Goal: Task Accomplishment & Management: Complete application form

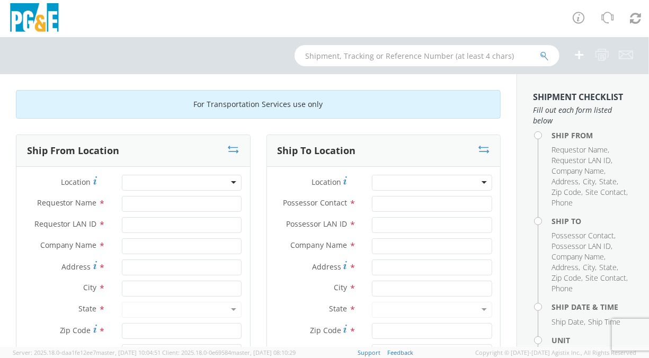
click at [217, 179] on div at bounding box center [182, 183] width 120 height 16
click at [179, 178] on div at bounding box center [182, 183] width 120 height 16
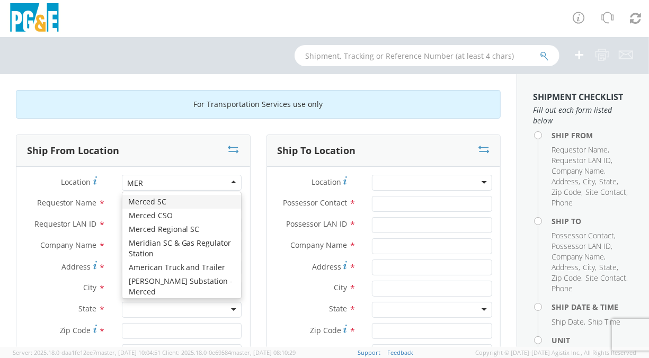
type input "MERC"
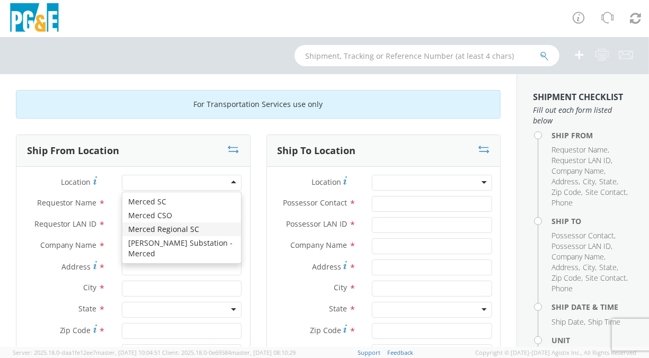
type input "PG&E"
type input "[STREET_ADDRESS]"
type input "Merced"
type input "95340"
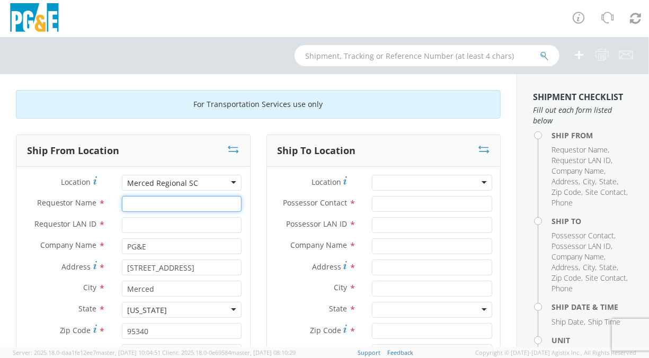
click at [156, 204] on input "Requestor Name *" at bounding box center [182, 204] width 120 height 16
type input "l"
type input "[PERSON_NAME]"
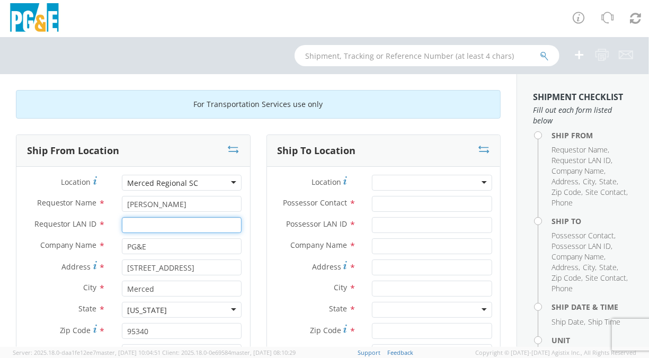
click at [149, 223] on input "Requestor LAN ID *" at bounding box center [182, 225] width 120 height 16
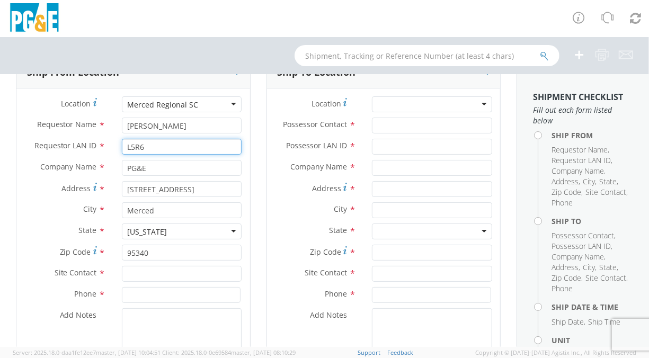
scroll to position [107, 0]
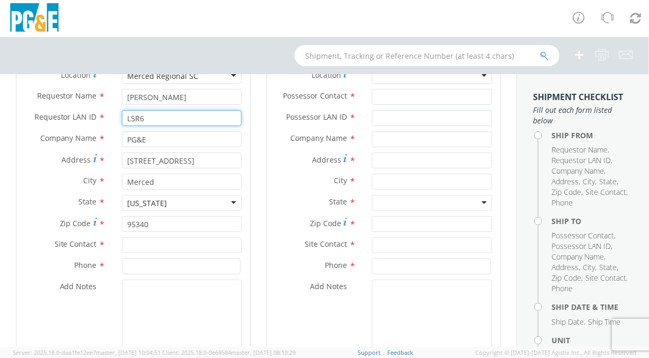
type input "L5R6"
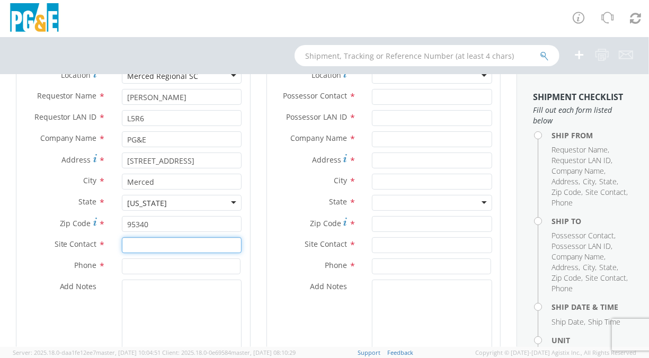
click at [171, 245] on input "text" at bounding box center [182, 245] width 120 height 16
click at [176, 245] on input "[PERSON_NAME]" at bounding box center [182, 245] width 120 height 16
type input "[PERSON_NAME]"
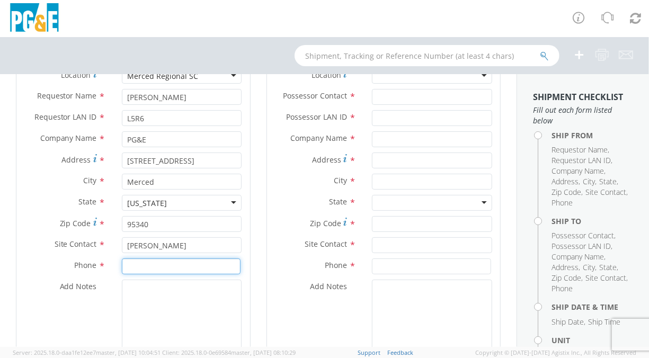
click at [163, 267] on input at bounding box center [181, 266] width 119 height 16
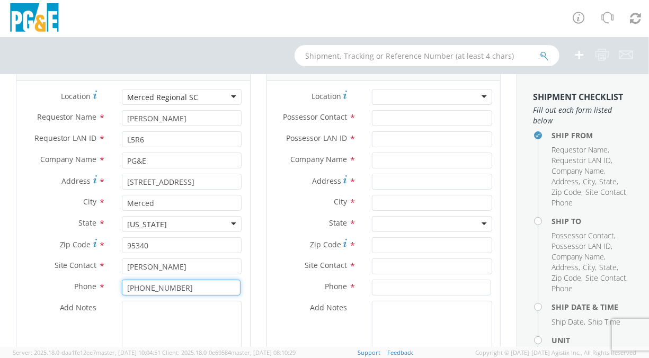
scroll to position [88, 0]
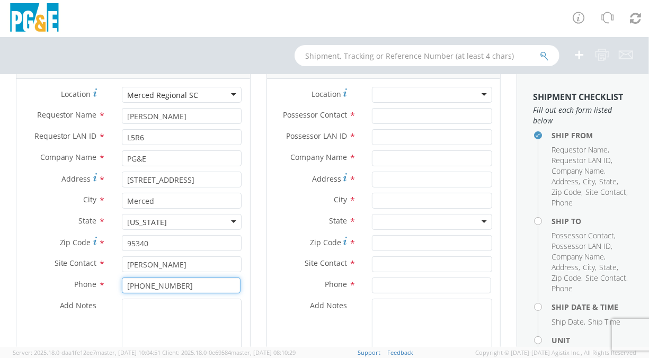
type input "[PHONE_NUMBER]"
click at [458, 89] on div at bounding box center [432, 95] width 120 height 16
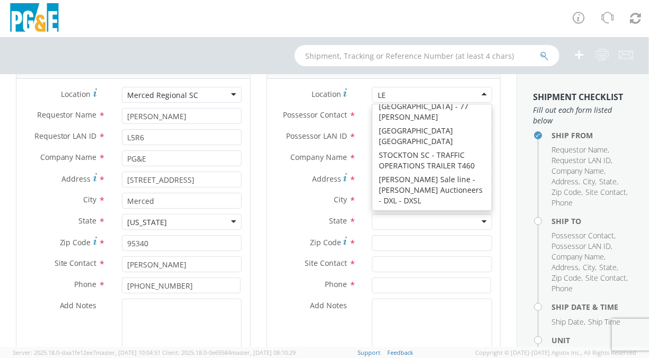
scroll to position [826, 0]
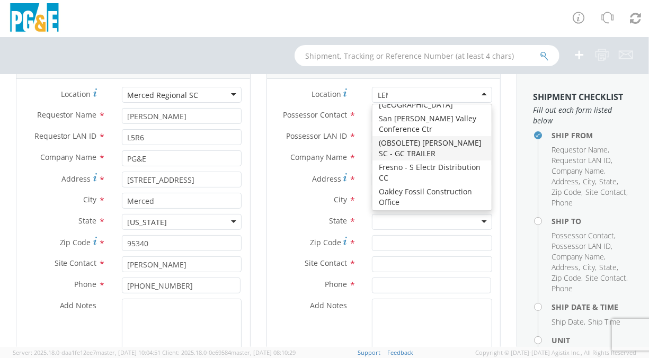
type input "LEMO"
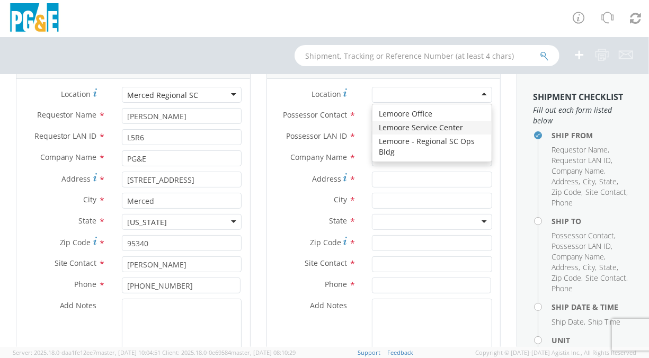
type input "PG&E"
type input "[STREET_ADDRESS]"
type input "Lemoore"
type input "93245"
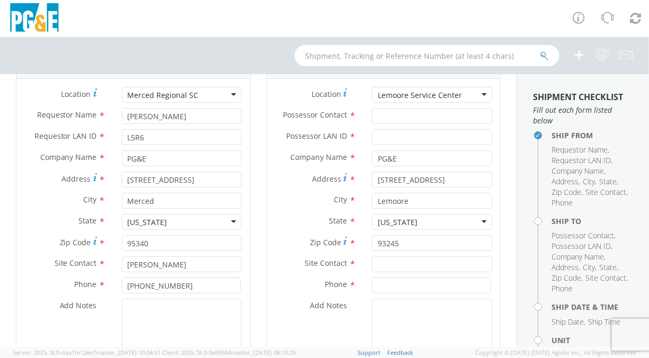
click at [475, 92] on div "Lemoore Service Center" at bounding box center [432, 95] width 120 height 16
click at [467, 101] on div "Lemoore Service Center" at bounding box center [432, 95] width 120 height 16
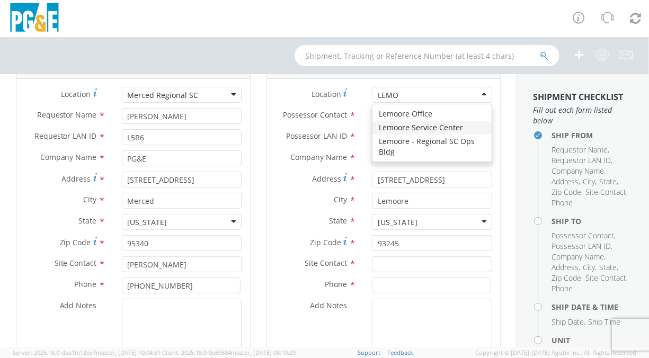
type input "LEMOO"
type input "[STREET_ADDRESS]"
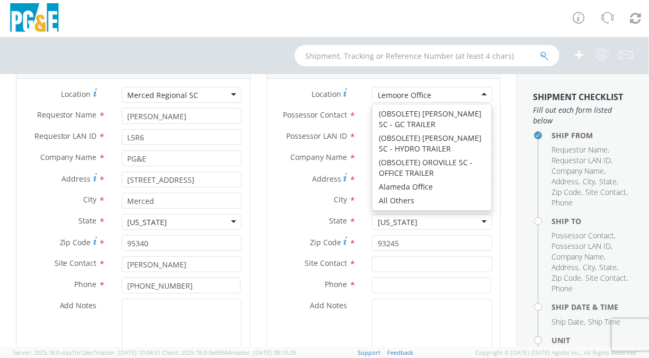
click at [438, 95] on div "Lemoore Office" at bounding box center [432, 95] width 120 height 16
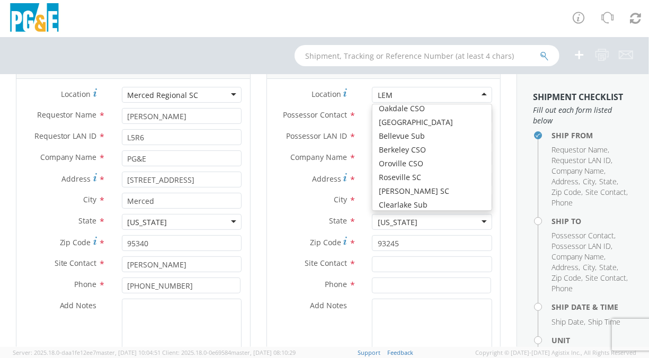
scroll to position [3, 0]
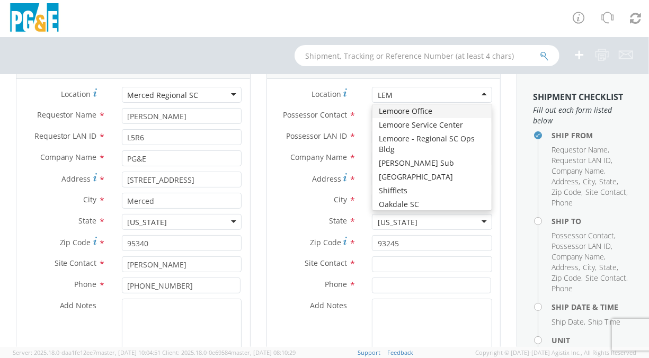
type input "LEMO"
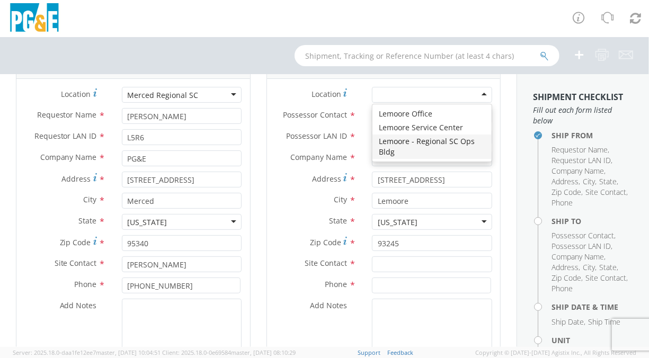
type input "1495 Enterprise Dr"
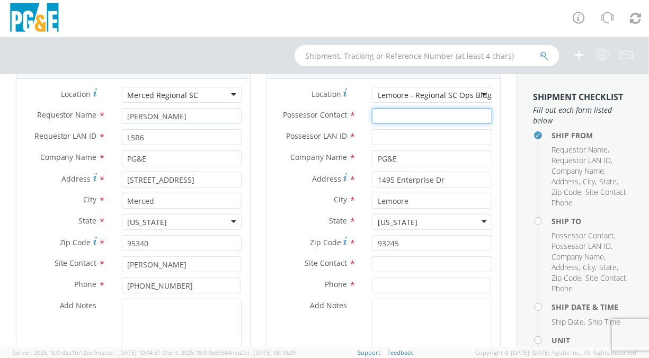
click at [389, 116] on input "Possessor Contact *" at bounding box center [432, 116] width 120 height 16
type input "g"
type input "[PERSON_NAME]"
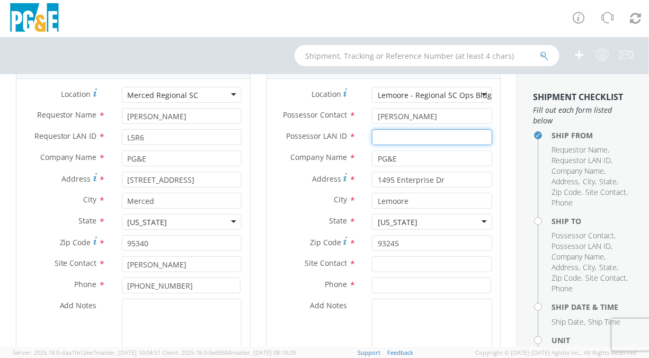
click at [392, 134] on input "Possessor LAN ID *" at bounding box center [432, 137] width 120 height 16
type input "GDBU"
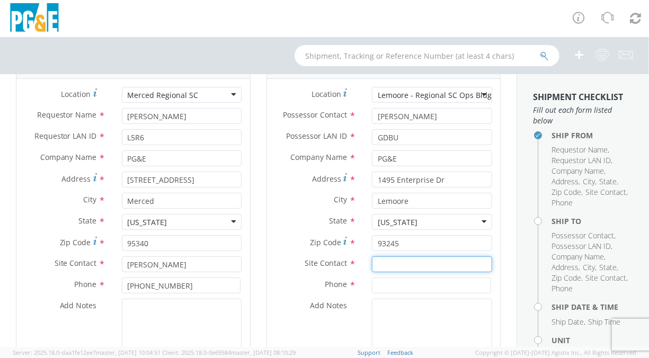
click at [391, 266] on input "text" at bounding box center [432, 264] width 120 height 16
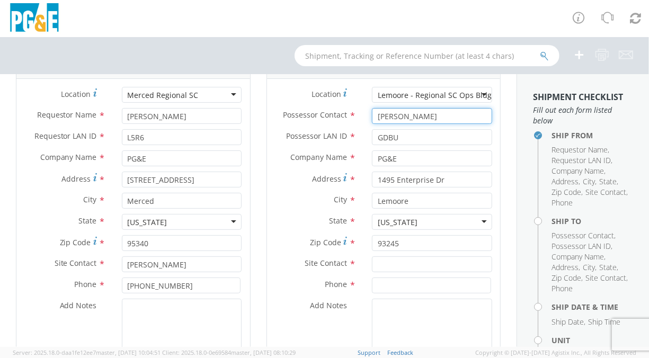
click at [429, 116] on input "[PERSON_NAME]" at bounding box center [432, 116] width 120 height 16
type input "G"
type input "[PERSON_NAME]"
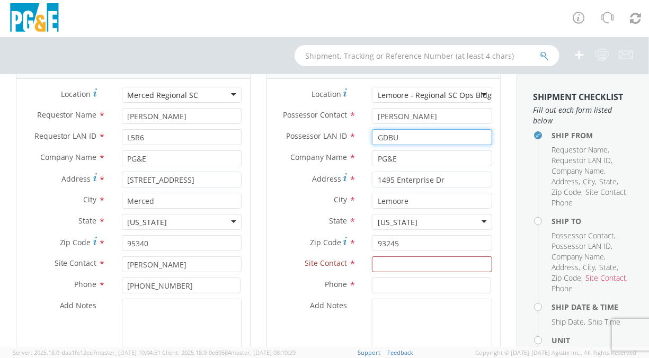
click at [413, 136] on input "GDBU" at bounding box center [432, 137] width 120 height 16
drag, startPoint x: 413, startPoint y: 136, endPoint x: 367, endPoint y: 132, distance: 46.2
click at [372, 132] on input "GDBU" at bounding box center [432, 137] width 120 height 16
type input "AJTD"
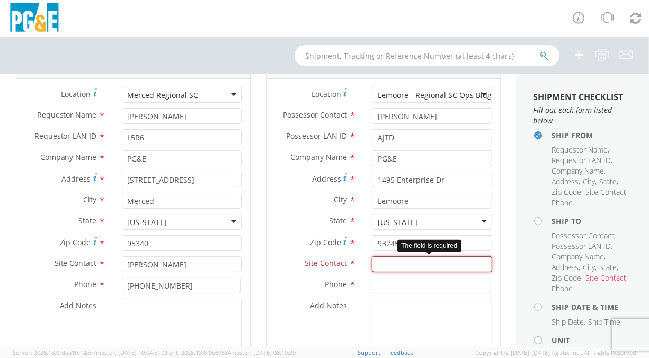
click at [399, 263] on input "text" at bounding box center [432, 264] width 120 height 16
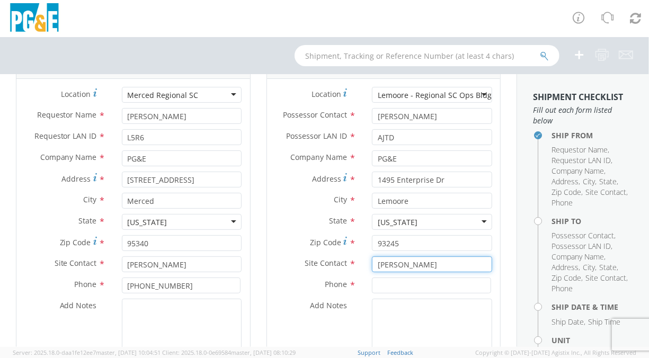
type input "[PERSON_NAME]"
click at [380, 288] on input at bounding box center [431, 285] width 119 height 16
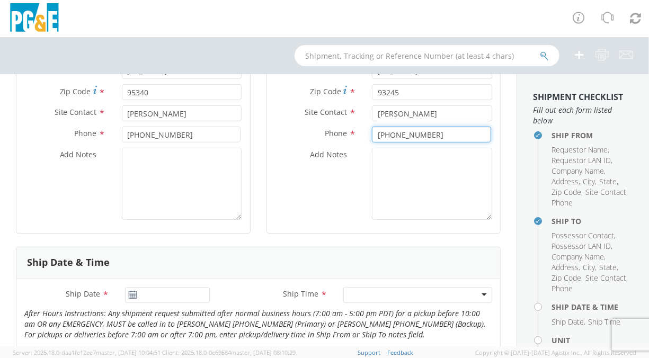
scroll to position [235, 0]
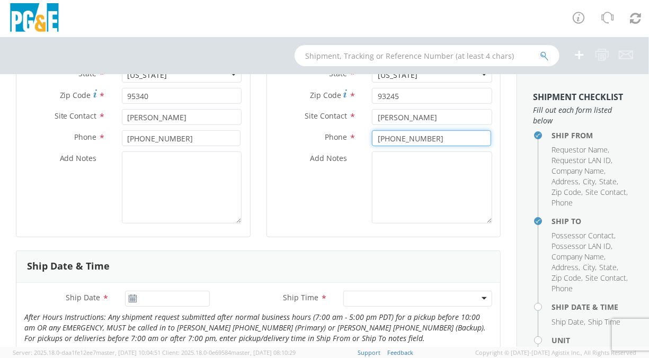
type input "[PHONE_NUMBER]"
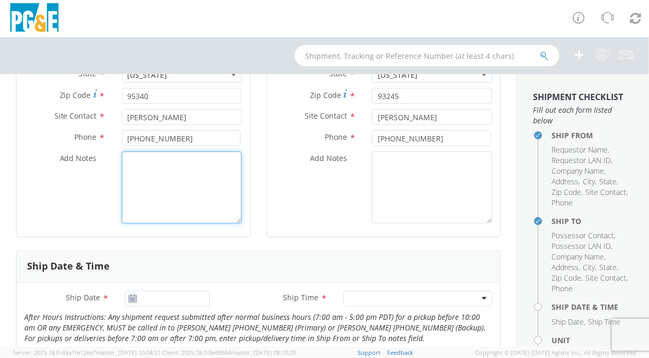
click at [148, 186] on textarea "Add Notes *" at bounding box center [182, 187] width 120 height 72
type textarea "d"
type textarea "Dodge License plate # 284366"
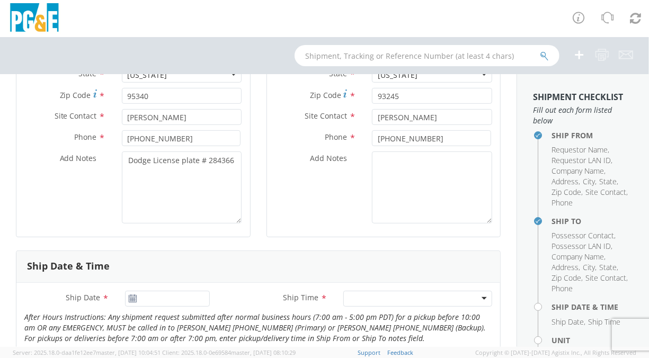
click at [253, 236] on div "Ship From Location Location * [GEOGRAPHIC_DATA] Regional SC Merced Regional SC …" at bounding box center [133, 74] width 250 height 351
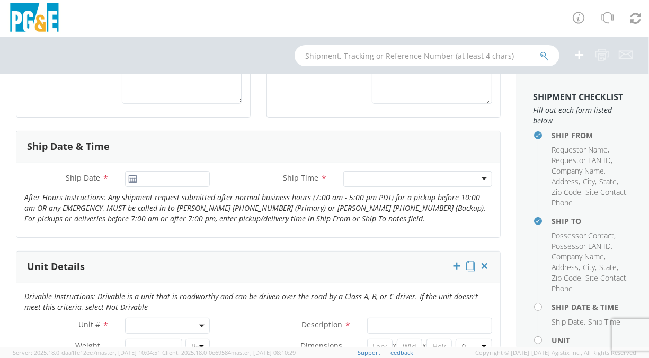
scroll to position [367, 0]
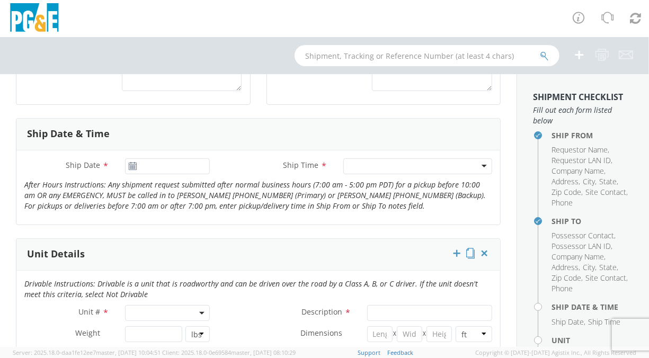
click at [133, 166] on icon at bounding box center [132, 166] width 9 height 8
click at [152, 165] on input "Ship Date *" at bounding box center [167, 166] width 85 height 16
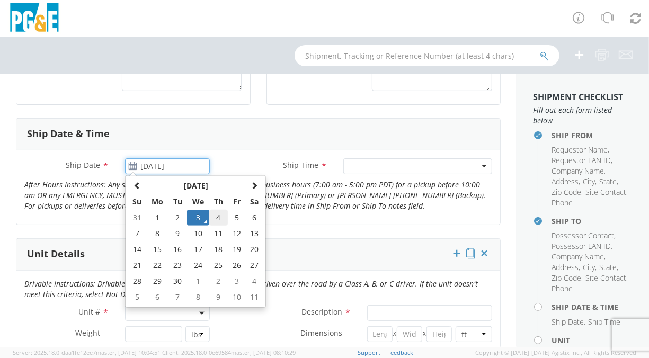
click at [214, 217] on td "4" at bounding box center [218, 218] width 19 height 16
type input "[DATE]"
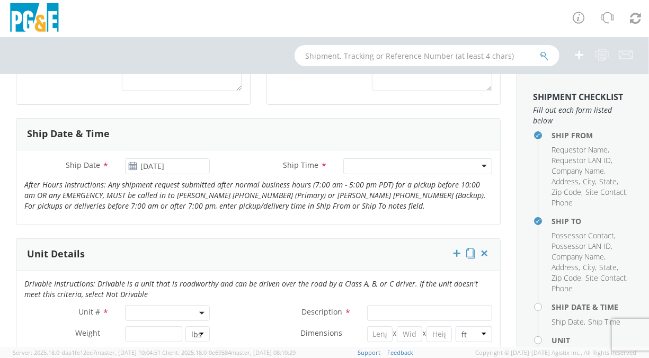
click at [364, 161] on div at bounding box center [417, 166] width 149 height 16
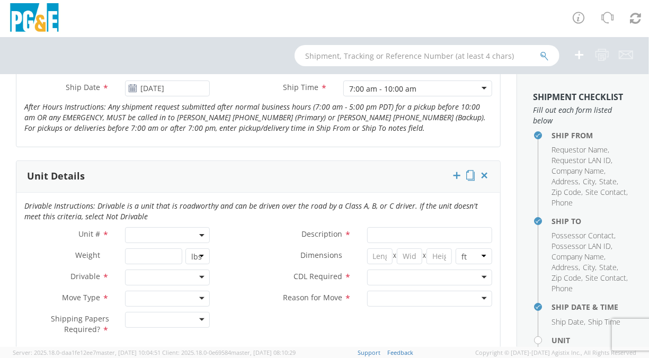
scroll to position [453, 0]
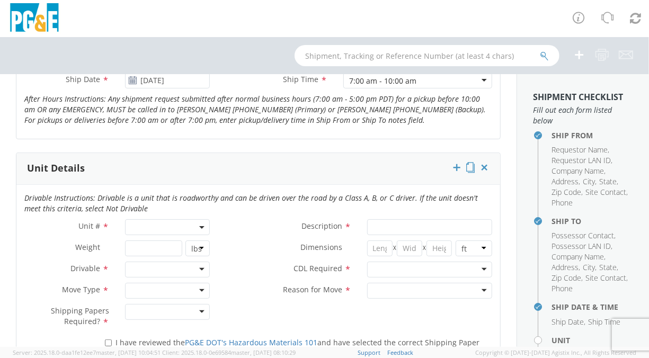
click at [195, 222] on span at bounding box center [167, 227] width 85 height 16
click at [150, 242] on input "search" at bounding box center [167, 245] width 78 height 16
type input "RDA14212"
select select "Other"
select select "? undefined:undefined ?"
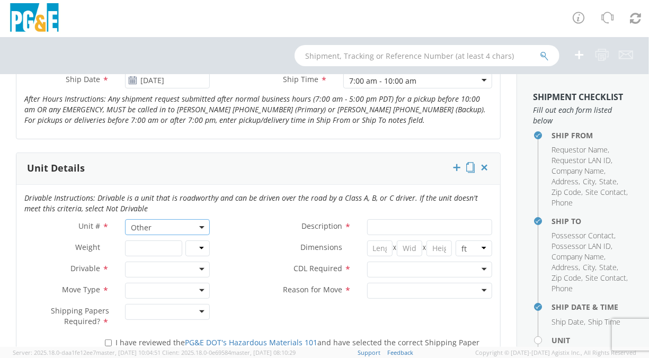
click at [198, 266] on div at bounding box center [167, 270] width 85 height 16
click at [199, 290] on div at bounding box center [167, 291] width 85 height 16
click at [202, 310] on div at bounding box center [167, 312] width 85 height 16
click at [241, 309] on div "Unit # * Other Other Description * Weight * lbs kgs Dimensions * X X in cm ft D…" at bounding box center [257, 276] width 483 height 114
click at [375, 230] on input "Description *" at bounding box center [429, 227] width 125 height 16
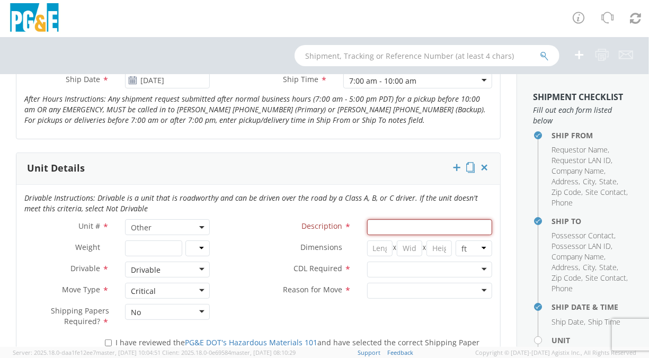
click at [373, 220] on input "Description *" at bounding box center [429, 227] width 125 height 16
paste input "TRUCK TROUBLE/AERIAL 48'-53'-4X4"
type input "TRUCK TROUBLE/AERIAL 48'-53'-4X4"
click at [475, 264] on div at bounding box center [429, 270] width 125 height 16
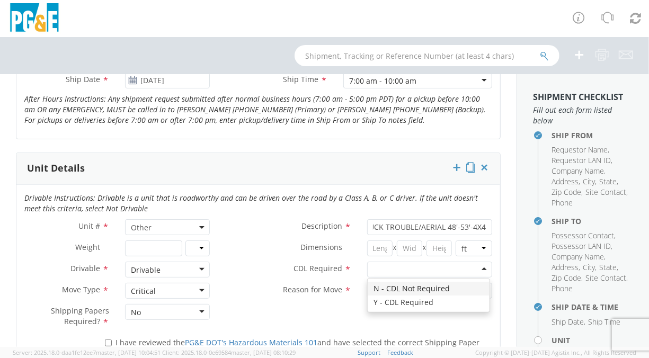
scroll to position [0, 0]
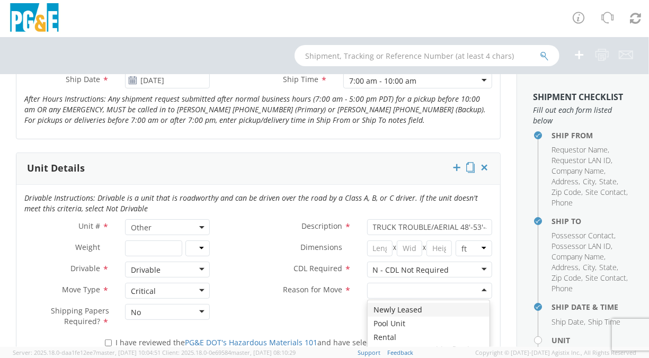
click at [457, 286] on div at bounding box center [429, 291] width 125 height 16
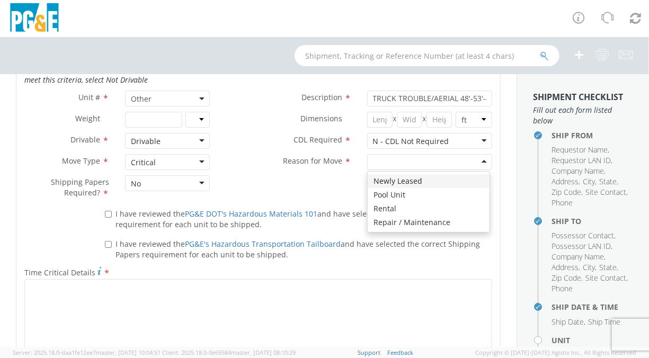
scroll to position [574, 0]
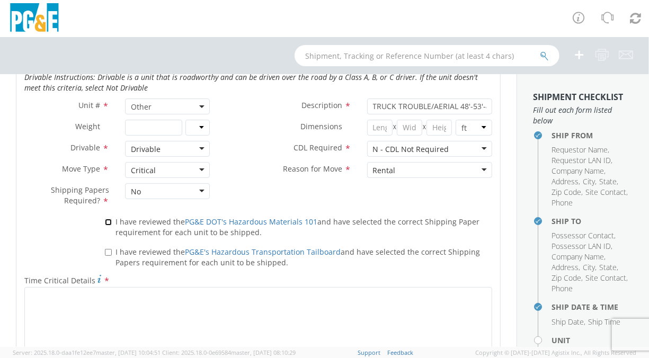
click at [106, 220] on input "I have reviewed the PG&E DOT's Hazardous Materials 101 and have selected the co…" at bounding box center [108, 222] width 7 height 7
checkbox input "true"
click at [107, 251] on input "I have reviewed the PG&E's Hazardous Transportation Tailboard and have selected…" at bounding box center [108, 252] width 7 height 7
checkbox input "true"
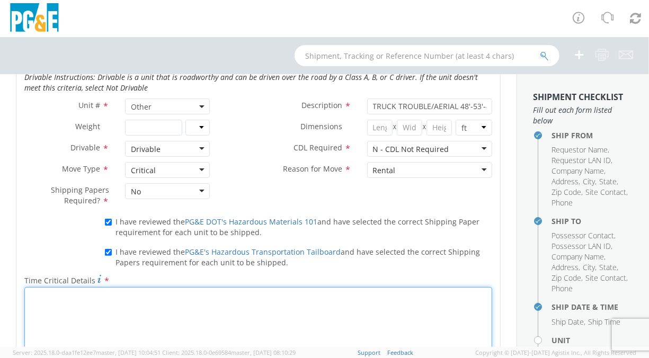
click at [107, 300] on textarea "Time Critical Details *" at bounding box center [257, 323] width 467 height 72
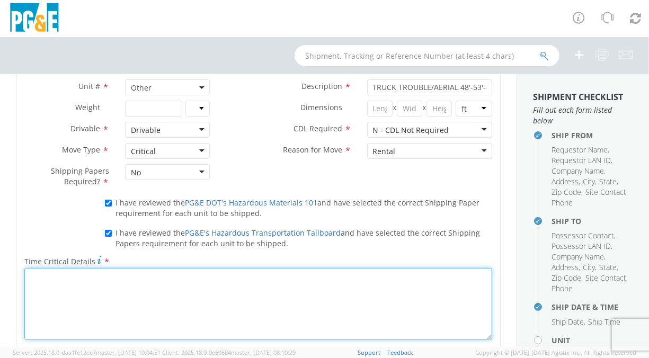
scroll to position [592, 0]
click at [134, 280] on textarea "Please get unit ot Lemoore by [DATE]" at bounding box center [257, 305] width 467 height 72
click at [66, 275] on textarea "Please get unit to Lemoore at anytime [DATE][DATE]" at bounding box center [257, 305] width 467 height 72
click at [140, 276] on textarea "Please move unit to Lemoore at anytime [DATE][DATE]" at bounding box center [257, 305] width 467 height 72
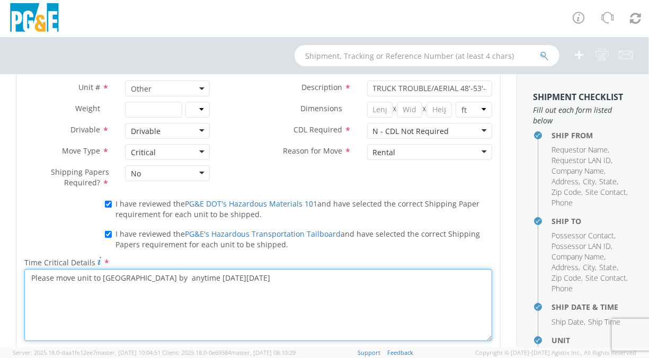
click at [200, 299] on textarea "Please move unit to [GEOGRAPHIC_DATA] by anytime [DATE][DATE]" at bounding box center [257, 305] width 467 height 72
click at [231, 277] on textarea "Please move unit to [GEOGRAPHIC_DATA] by anytime [DATE][DATE]" at bounding box center [257, 305] width 467 height 72
type textarea "Please move unit to [GEOGRAPHIC_DATA] by anytime [DATE][DATE]."
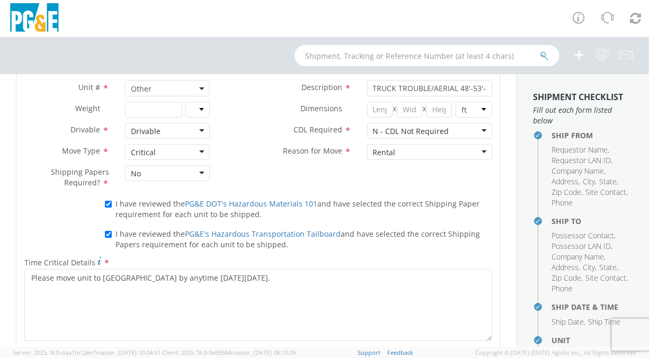
click at [412, 178] on div "Unit # * Other Other Description * TRUCK TROUBLE/AERIAL 48'-53'-4X4 Weight * lb…" at bounding box center [257, 137] width 483 height 114
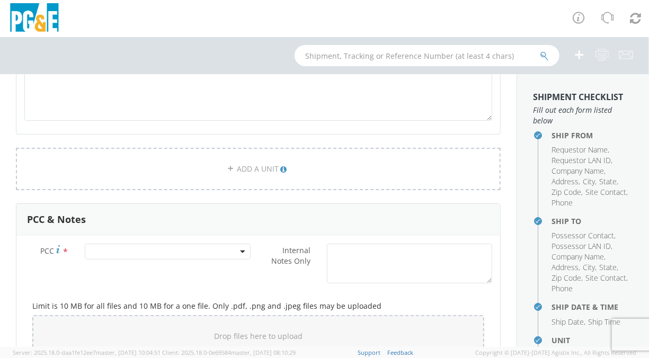
scroll to position [827, 0]
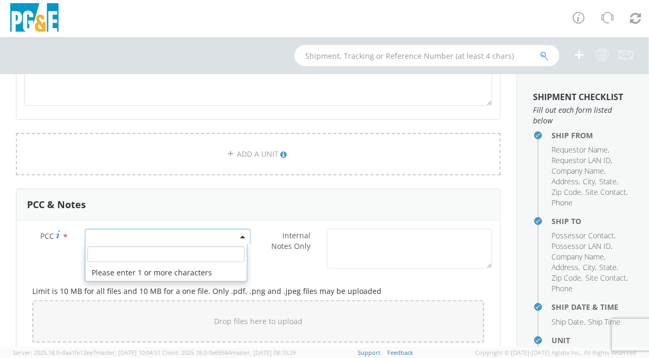
click at [180, 231] on span at bounding box center [167, 237] width 165 height 16
click at [175, 246] on input "number" at bounding box center [165, 254] width 157 height 16
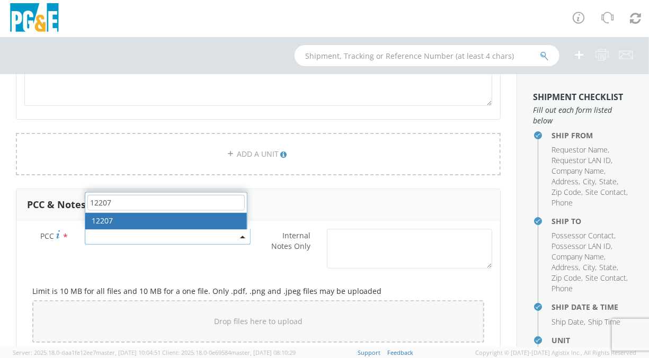
type input "12207"
select select "12207"
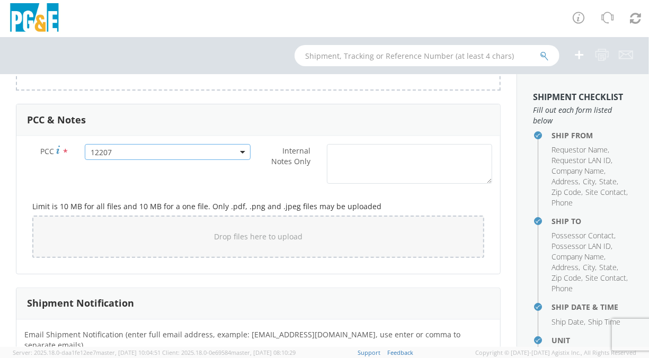
scroll to position [932, 0]
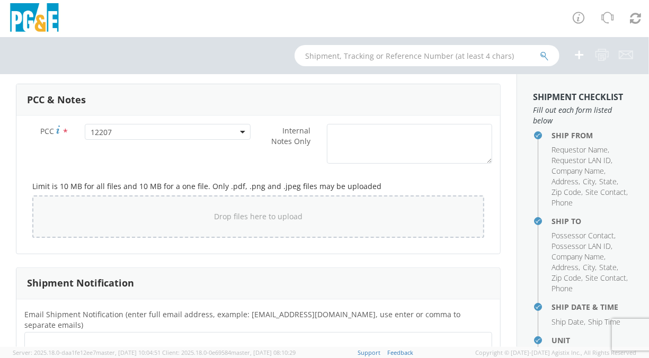
click at [265, 215] on span "Drop files here to upload" at bounding box center [258, 216] width 88 height 10
type input "C:\fakepath\IMG_0277.jpeg"
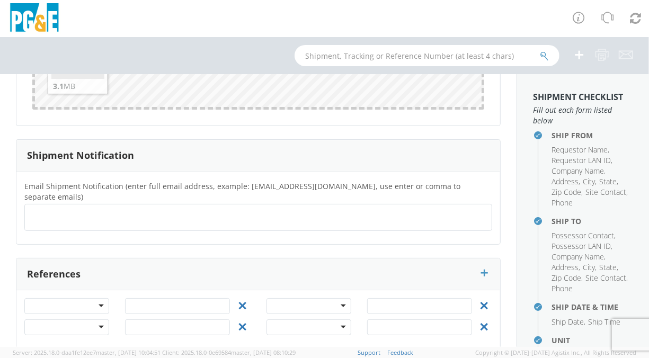
scroll to position [1146, 0]
click at [73, 298] on div at bounding box center [66, 306] width 85 height 16
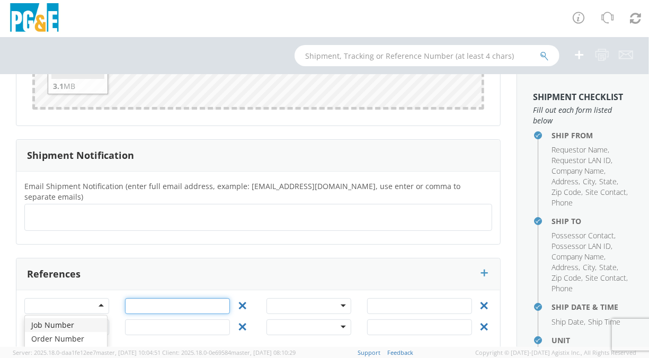
click at [155, 298] on input "text" at bounding box center [177, 306] width 105 height 16
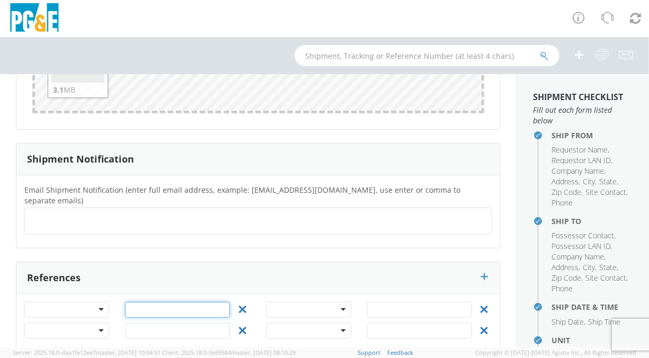
scroll to position [1141, 0]
click at [71, 213] on ul at bounding box center [258, 221] width 458 height 17
type input "[EMAIL_ADDRESS][DOMAIN_NAME]"
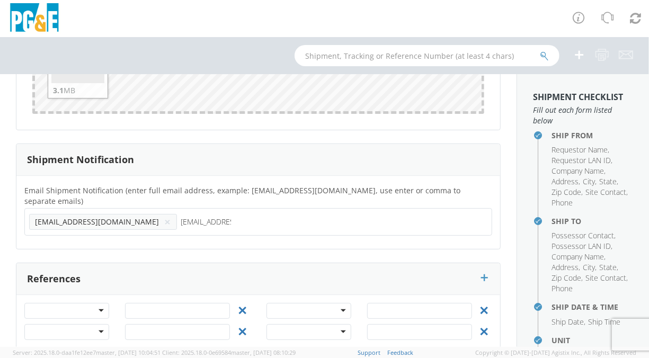
type input "[EMAIL_ADDRESS][DOMAIN_NAME]"
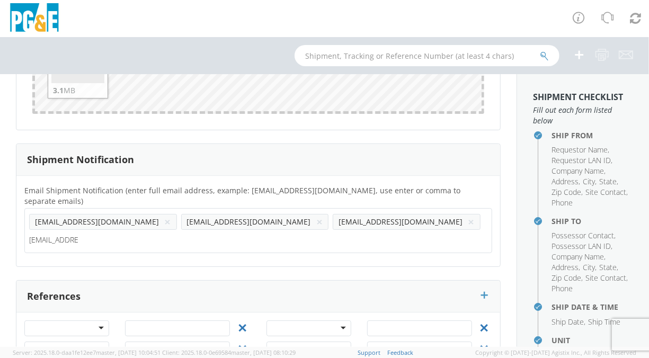
type input "[EMAIL_ADDRESS][DOMAIN_NAME]"
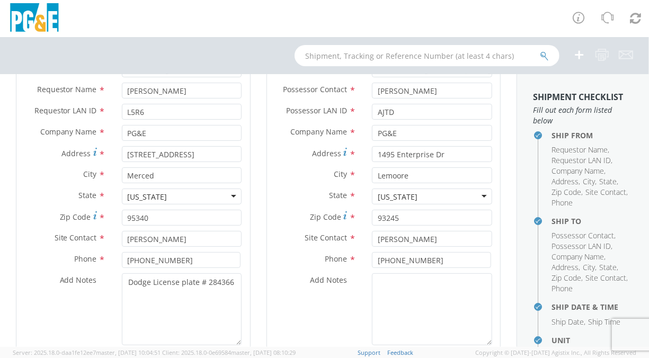
scroll to position [122, 0]
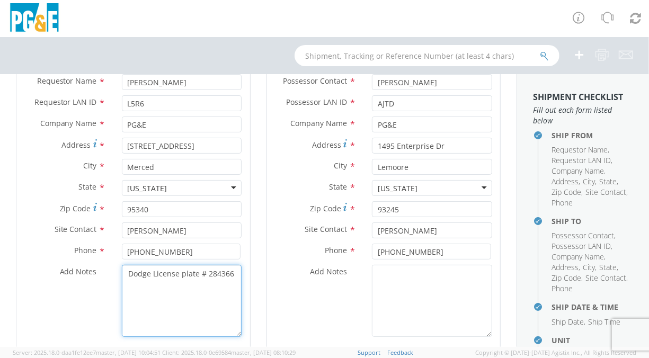
click at [125, 272] on textarea "Dodge License plate # 284366" at bounding box center [182, 301] width 120 height 72
click at [192, 272] on textarea "Rental unit. Dodge License plate # 284366" at bounding box center [182, 301] width 120 height 72
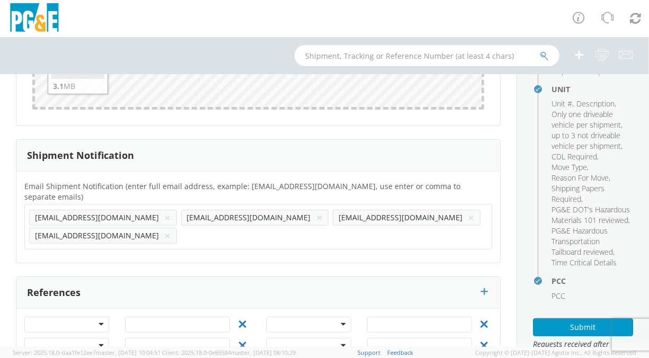
scroll to position [348, 0]
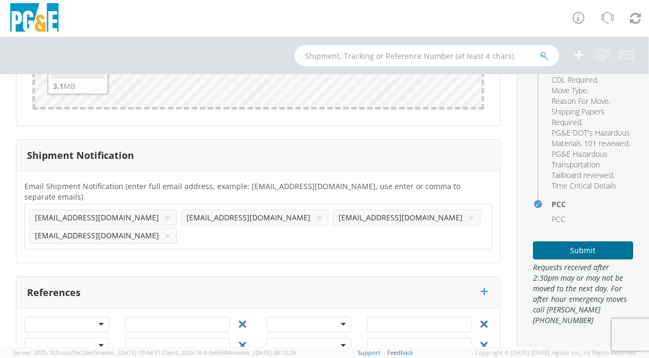
type textarea "Rental unit. Dodge: [US_STATE] License plate # 284366"
click at [586, 249] on button "Submit" at bounding box center [583, 250] width 100 height 18
